Goal: Transaction & Acquisition: Purchase product/service

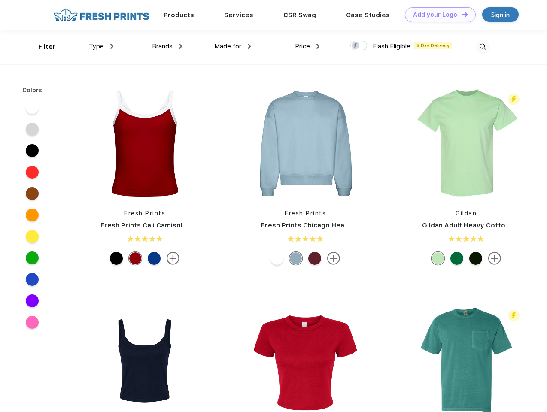
scroll to position [0, 0]
click at [437, 15] on link "Add your Logo Design Tool" at bounding box center [440, 14] width 71 height 15
click at [0, 0] on div "Design Tool" at bounding box center [0, 0] width 0 height 0
click at [461, 14] on link "Add your Logo Design Tool" at bounding box center [440, 14] width 71 height 15
click at [41, 47] on div "Filter" at bounding box center [47, 47] width 18 height 10
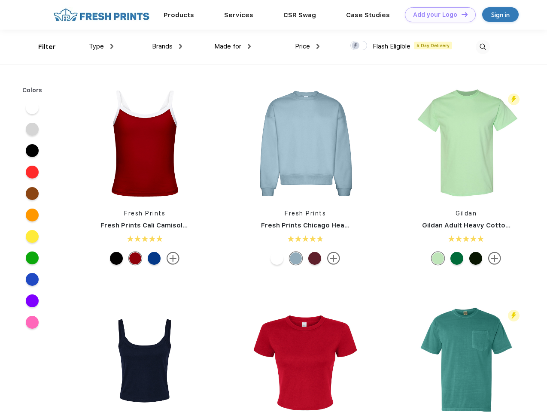
click at [101, 46] on span "Type" at bounding box center [96, 47] width 15 height 8
click at [167, 46] on span "Brands" at bounding box center [162, 47] width 21 height 8
click at [233, 46] on span "Made for" at bounding box center [227, 47] width 27 height 8
click at [307, 46] on span "Price" at bounding box center [302, 47] width 15 height 8
click at [359, 46] on div at bounding box center [358, 45] width 17 height 9
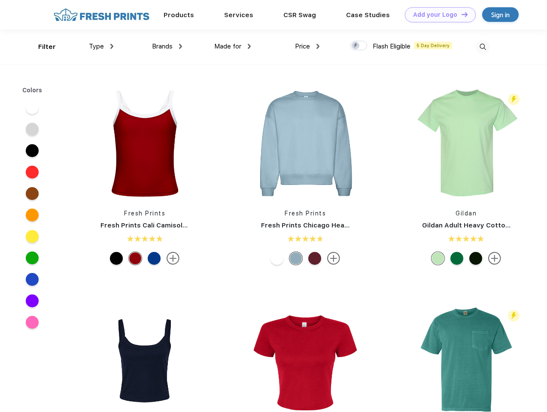
click at [356, 46] on input "checkbox" at bounding box center [353, 43] width 6 height 6
click at [483, 47] on img at bounding box center [483, 47] width 14 height 14
